Goal: Task Accomplishment & Management: Manage account settings

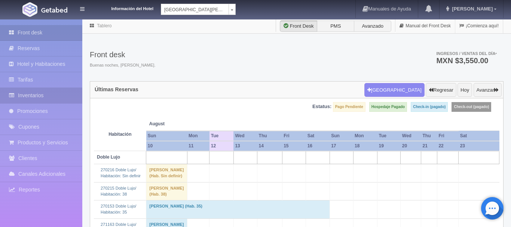
click at [30, 100] on link "Inventarios" at bounding box center [41, 95] width 82 height 15
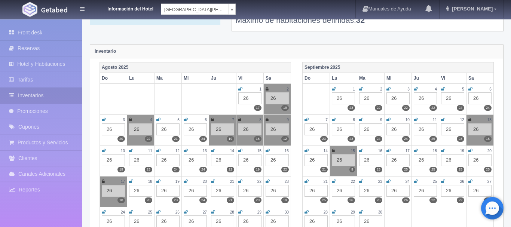
scroll to position [76, 0]
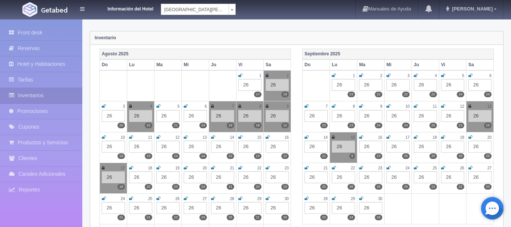
click at [131, 139] on icon at bounding box center [131, 137] width 4 height 4
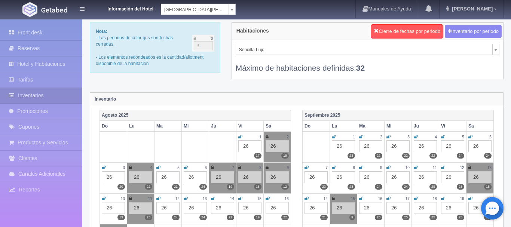
scroll to position [0, 0]
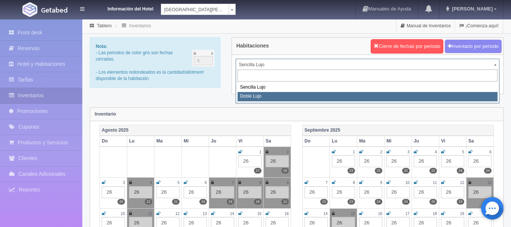
select select "577"
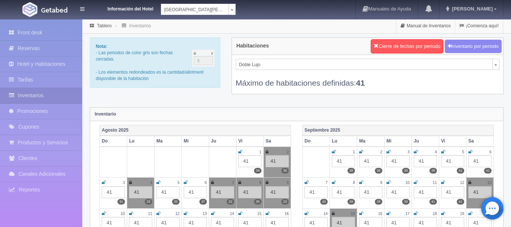
scroll to position [38, 0]
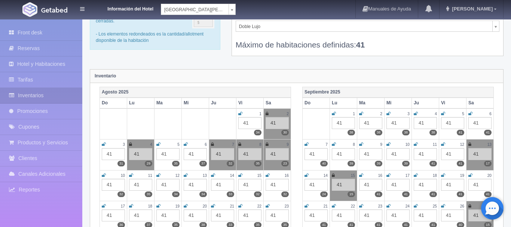
click at [130, 177] on icon at bounding box center [131, 175] width 4 height 4
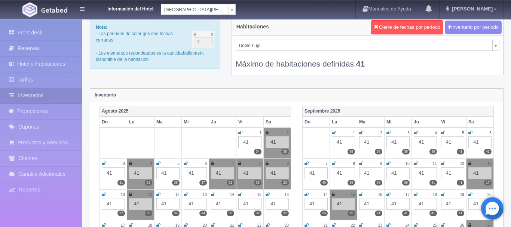
scroll to position [0, 0]
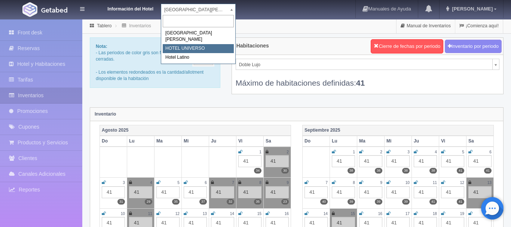
select select "358"
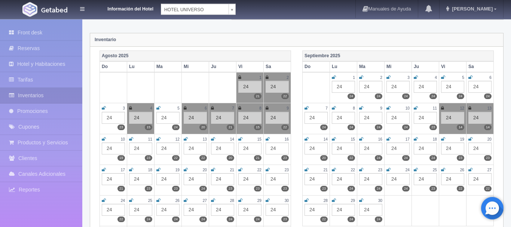
scroll to position [76, 0]
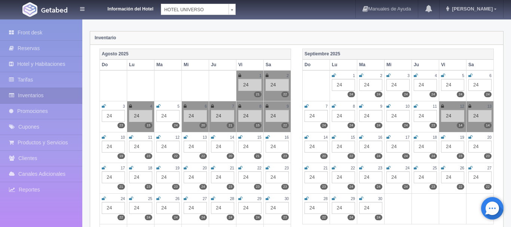
click at [131, 138] on icon at bounding box center [131, 137] width 4 height 4
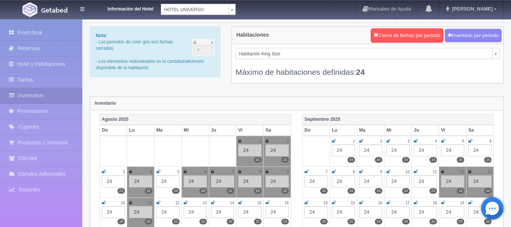
scroll to position [0, 0]
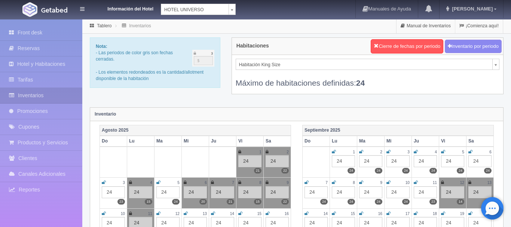
select select "583"
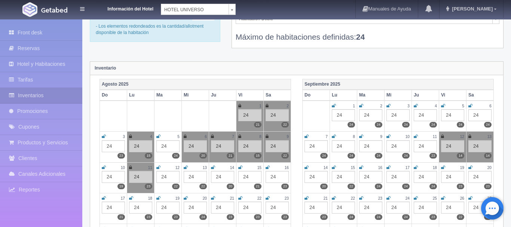
scroll to position [76, 0]
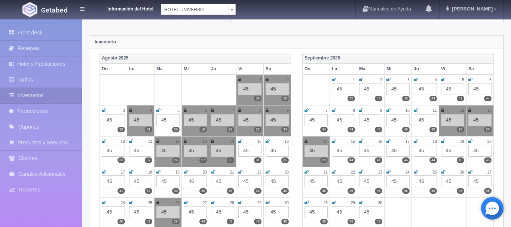
scroll to position [76, 0]
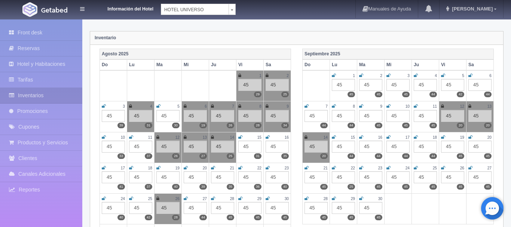
click at [130, 136] on icon at bounding box center [131, 137] width 4 height 4
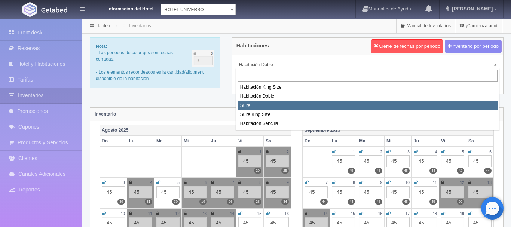
select select "584"
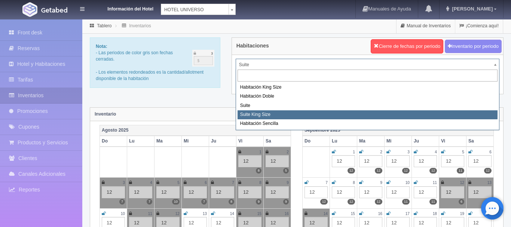
select select "588"
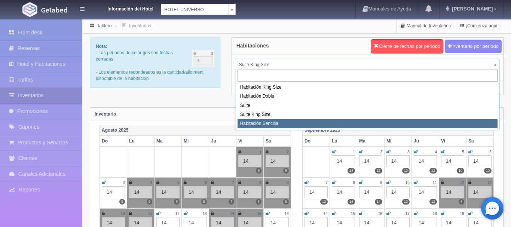
select select "2174"
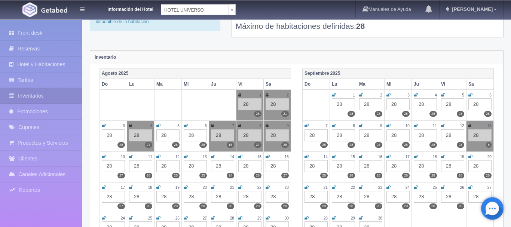
scroll to position [76, 0]
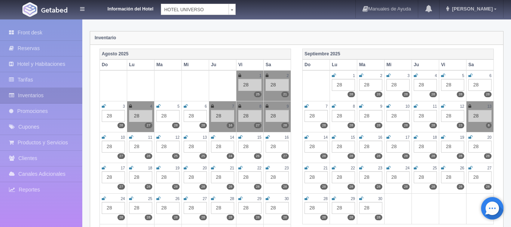
click at [130, 138] on icon at bounding box center [131, 137] width 4 height 4
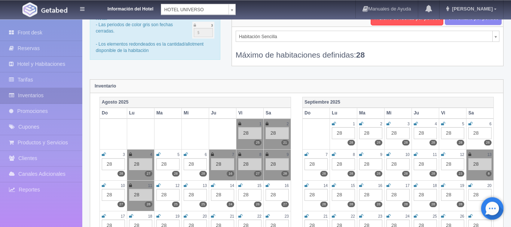
scroll to position [0, 0]
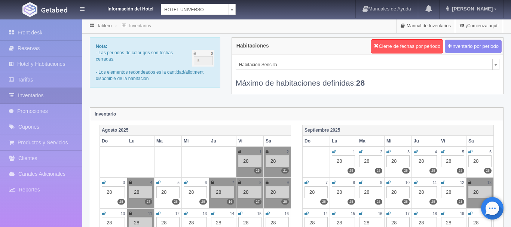
select select "625"
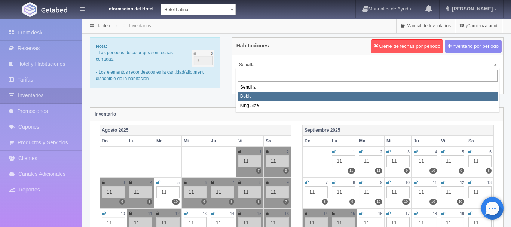
select select "2159"
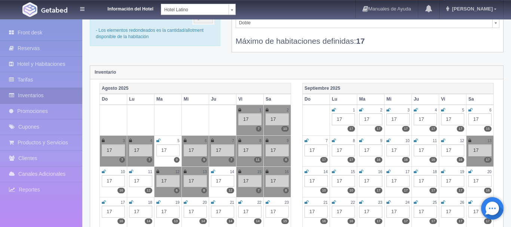
scroll to position [76, 0]
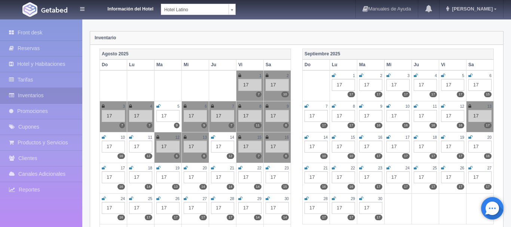
click at [130, 137] on icon at bounding box center [131, 137] width 4 height 4
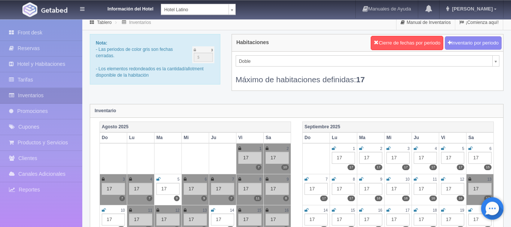
scroll to position [0, 0]
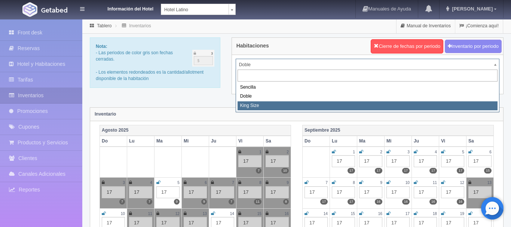
select select "2160"
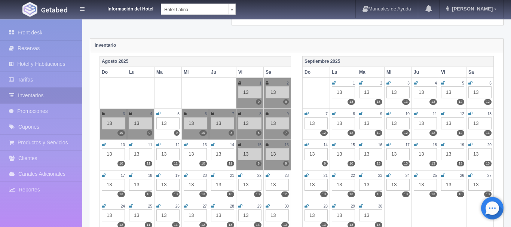
scroll to position [76, 0]
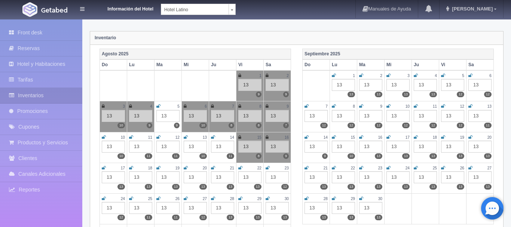
click at [133, 137] on icon at bounding box center [131, 137] width 4 height 4
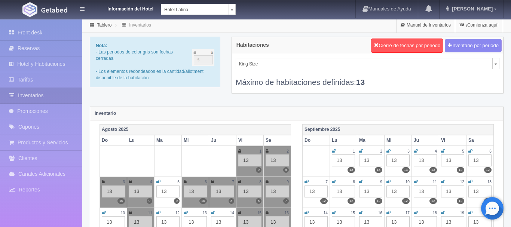
scroll to position [0, 0]
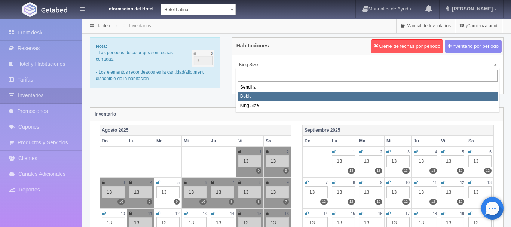
select select "2159"
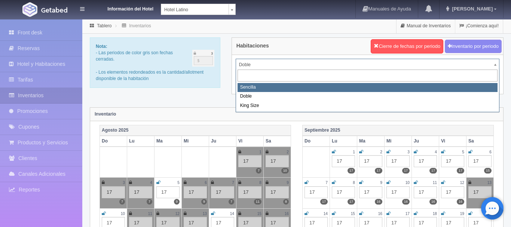
select select "2158"
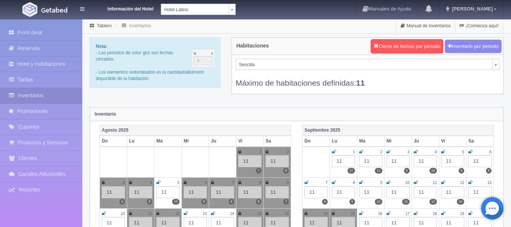
click at [37, 23] on div "Front desk Reservas Hotel y Habitaciones Tarifas Inventarios Promociones Cupone…" at bounding box center [41, 132] width 82 height 227
click at [39, 35] on link "Front desk" at bounding box center [41, 32] width 82 height 15
